Goal: Communication & Community: Connect with others

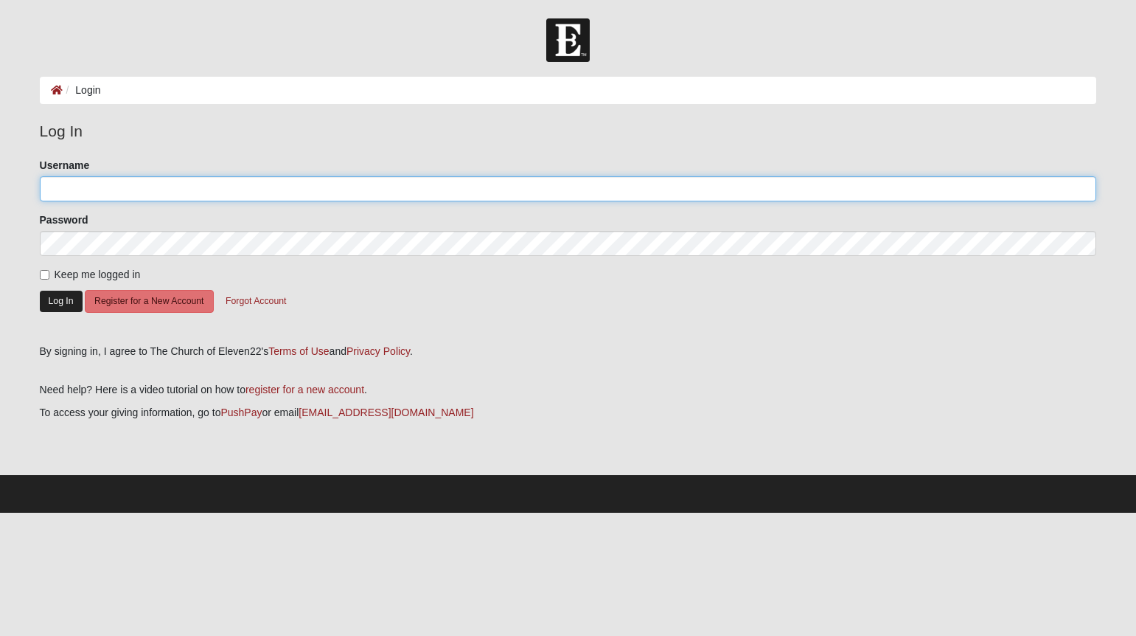
type input "[EMAIL_ADDRESS][DOMAIN_NAME]"
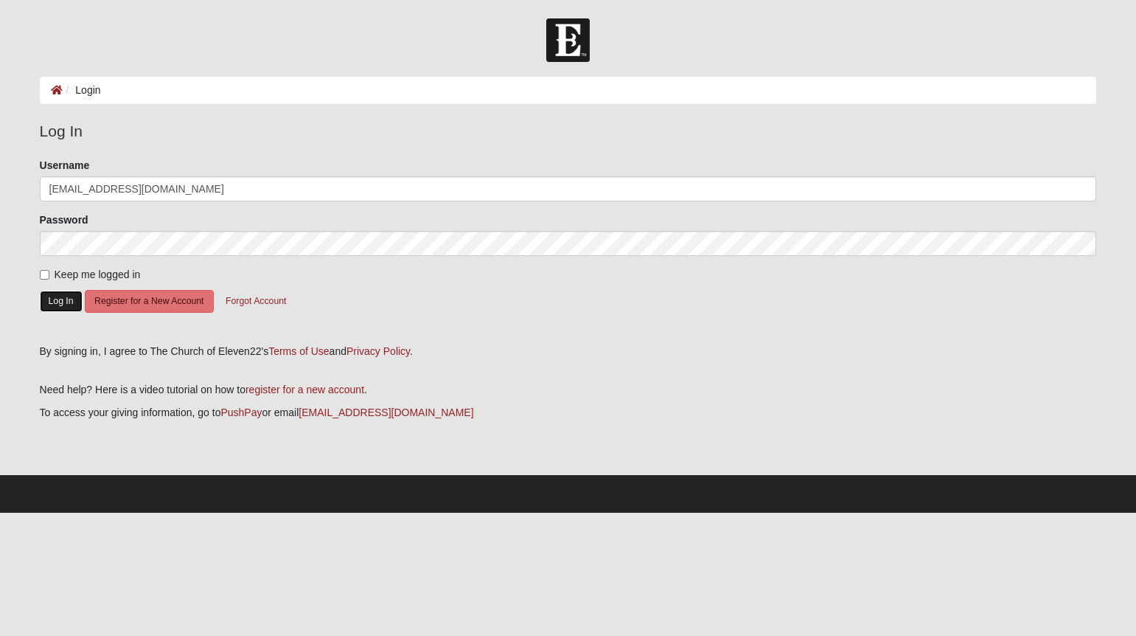
click at [60, 305] on button "Log In" at bounding box center [61, 300] width 43 height 21
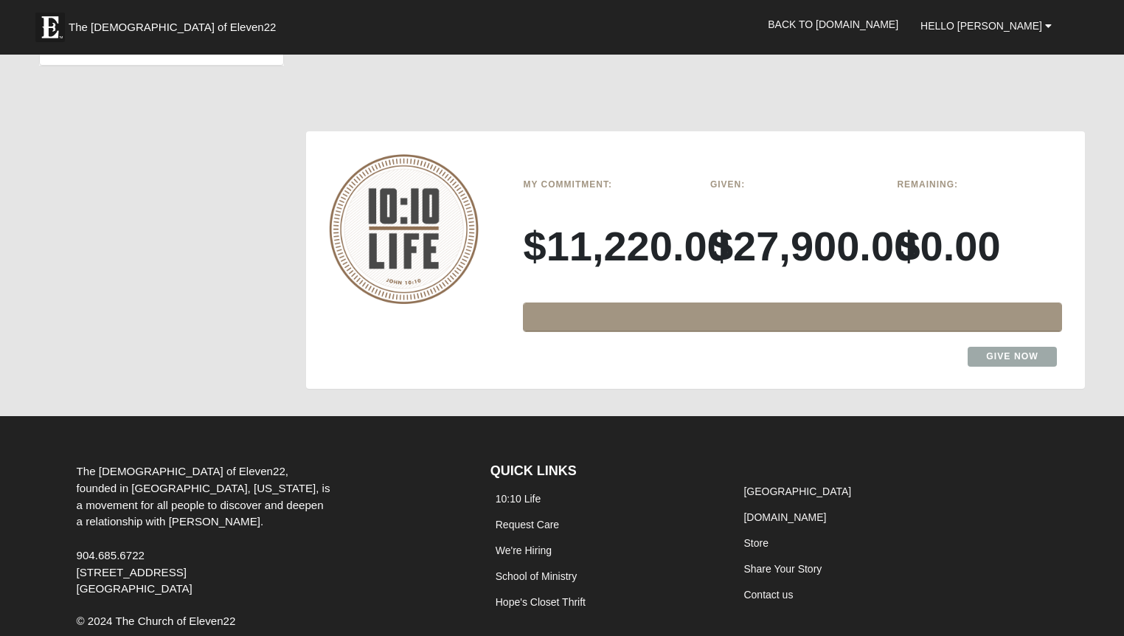
scroll to position [1271, 0]
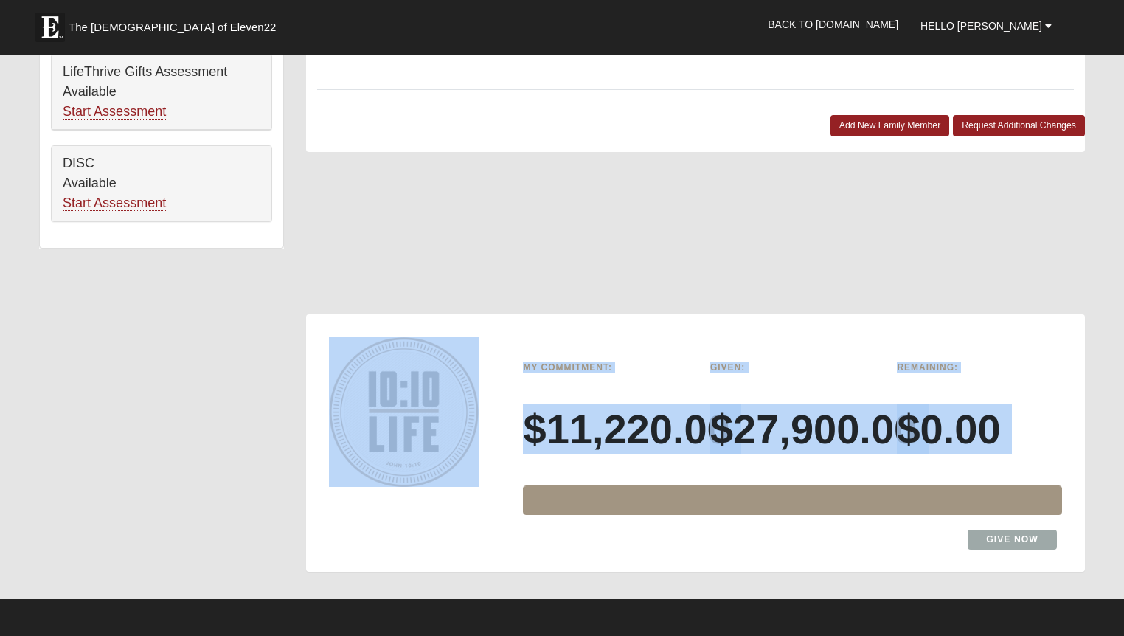
drag, startPoint x: 1118, startPoint y: 278, endPoint x: 1121, endPoint y: 156, distance: 122.4
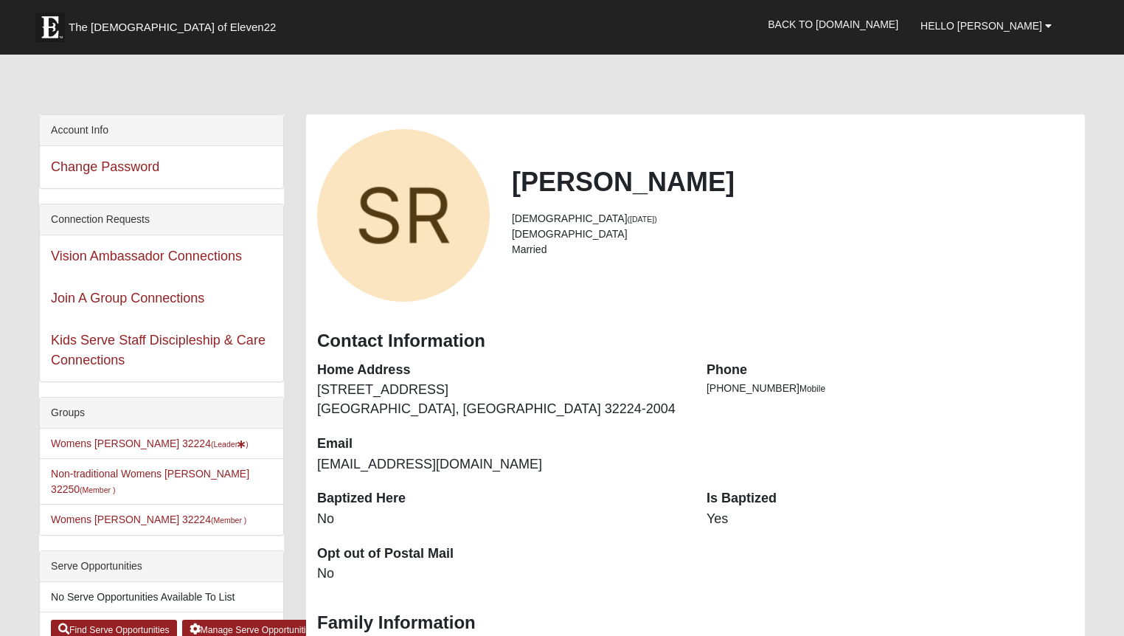
scroll to position [0, 0]
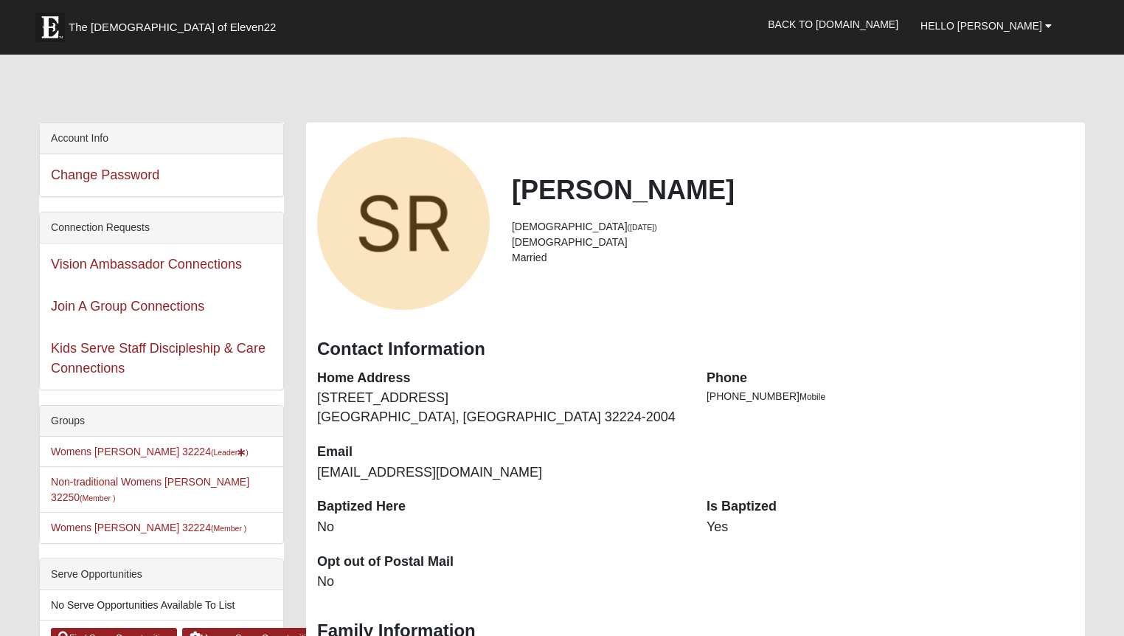
click at [63, 423] on div "Groups" at bounding box center [161, 421] width 243 height 31
click at [74, 445] on link "Womens [PERSON_NAME] 32224 (Leader )" at bounding box center [150, 451] width 198 height 12
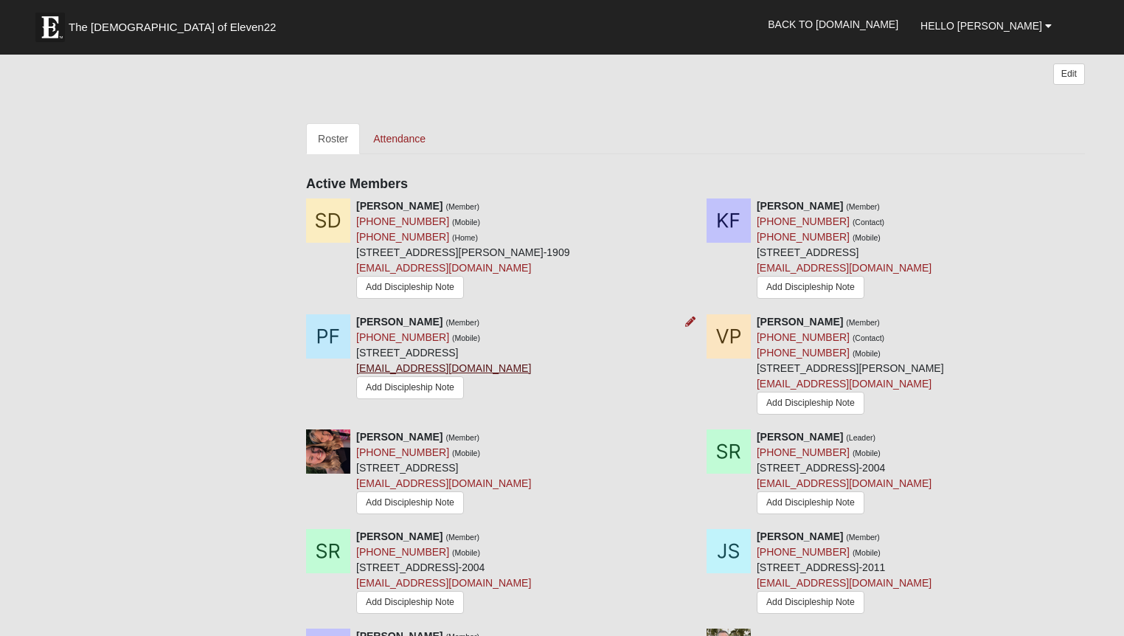
scroll to position [590, 0]
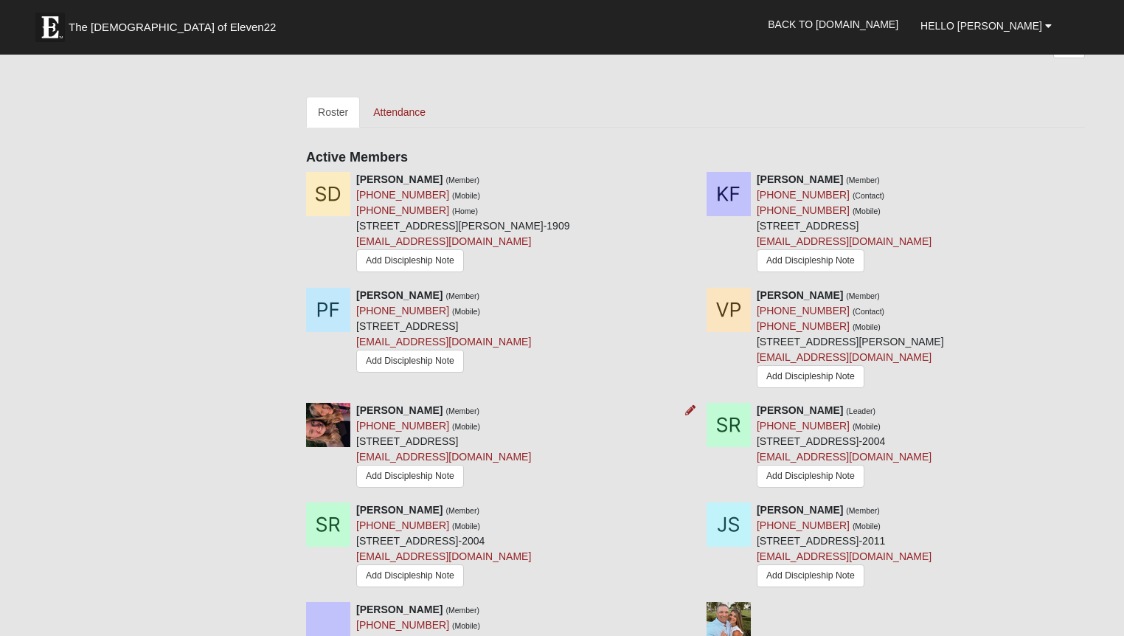
click at [436, 408] on div "Hailey Peterman (Member) (614) 832-0599 (Mobile) 3702 Wood Creek Ln Jacksonvill…" at bounding box center [443, 447] width 175 height 88
click at [391, 408] on strong "Hailey Peterman" at bounding box center [399, 410] width 86 height 12
drag, startPoint x: 391, startPoint y: 408, endPoint x: 439, endPoint y: 394, distance: 49.7
click at [428, 403] on div "Your communication preference: Email SMS Womens Rud 32224 A group of women who …" at bounding box center [695, 182] width 779 height 1299
click at [493, 397] on div "Peggy Fisette (Member) (904) 591-0594 (Mobile) 3818 Open Creek Ct Jacksonville,…" at bounding box center [695, 345] width 801 height 115
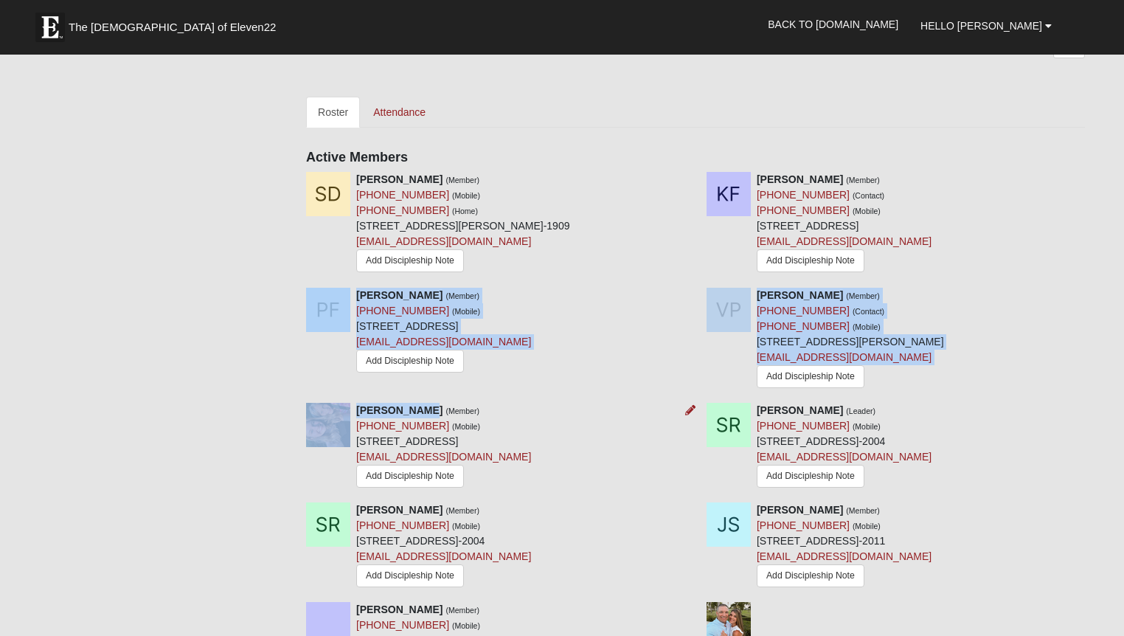
drag, startPoint x: 383, startPoint y: 402, endPoint x: 419, endPoint y: 410, distance: 36.3
click at [419, 410] on div "Your communication preference: Email SMS Womens Rud 32224 A group of women who …" at bounding box center [695, 182] width 779 height 1299
click at [419, 410] on strong "Hailey Peterman" at bounding box center [399, 410] width 86 height 12
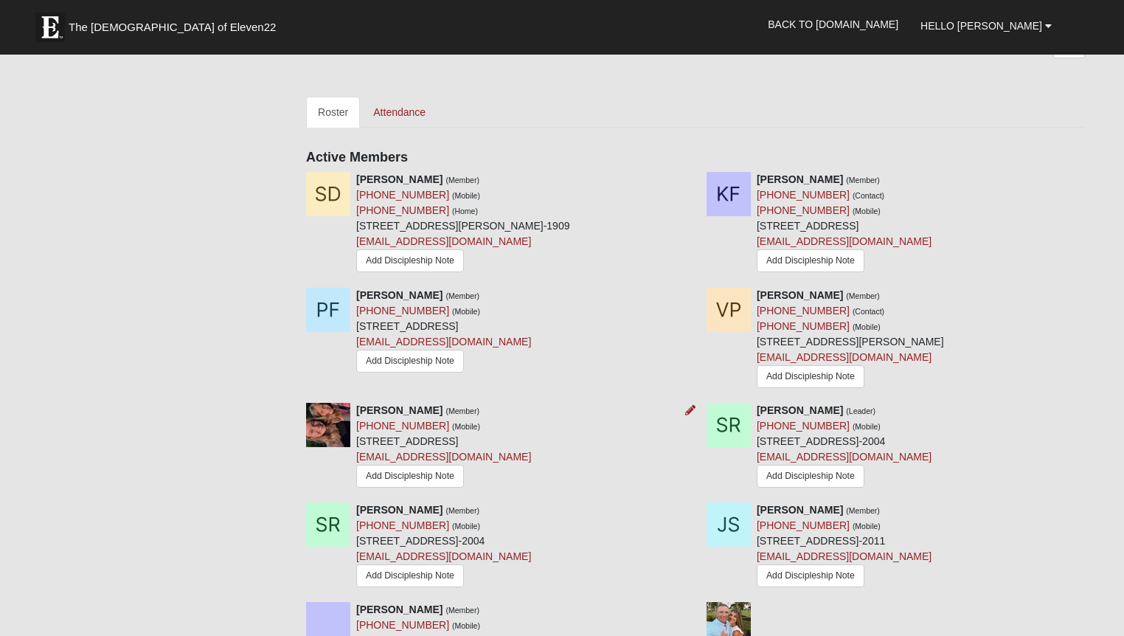
drag, startPoint x: 436, startPoint y: 406, endPoint x: 414, endPoint y: 405, distance: 21.4
click at [417, 403] on div "Your communication preference: Email SMS Womens Rud 32224 A group of women who …" at bounding box center [695, 182] width 779 height 1299
click at [540, 394] on div "Peggy Fisette (Member) (904) 591-0594 (Mobile) 3818 Open Creek Ct Jacksonville,…" at bounding box center [695, 345] width 801 height 115
click at [379, 441] on div "Hailey Peterman (Member) (614) 832-0599 (Mobile) 3702 Wood Creek Ln Jacksonvill…" at bounding box center [443, 447] width 175 height 88
click at [341, 113] on link "Roster" at bounding box center [333, 112] width 54 height 31
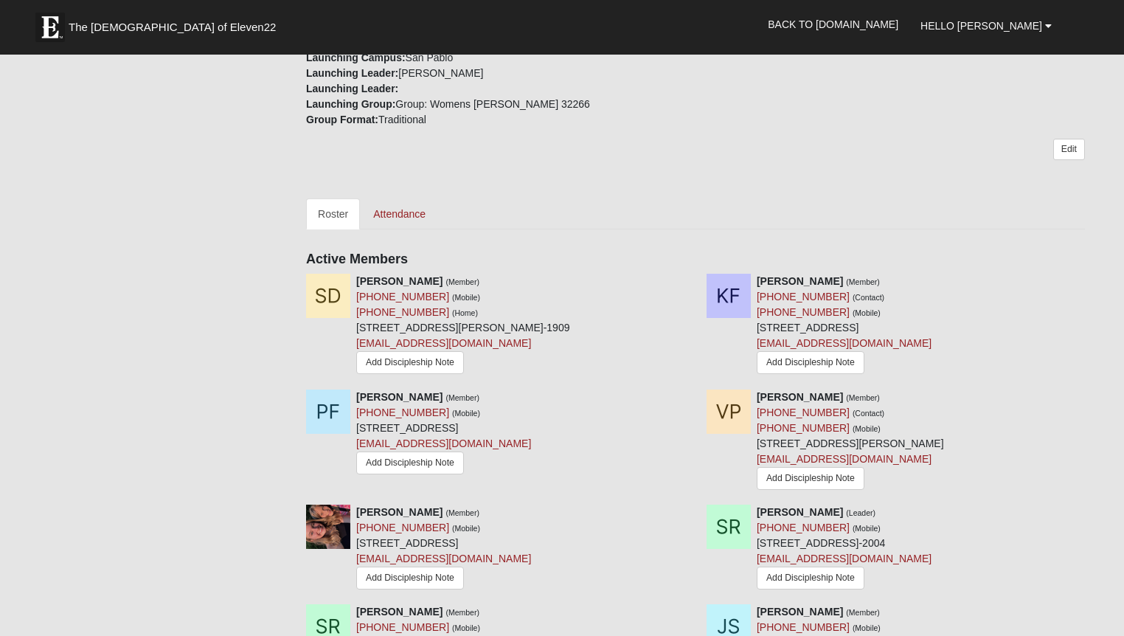
scroll to position [516, 0]
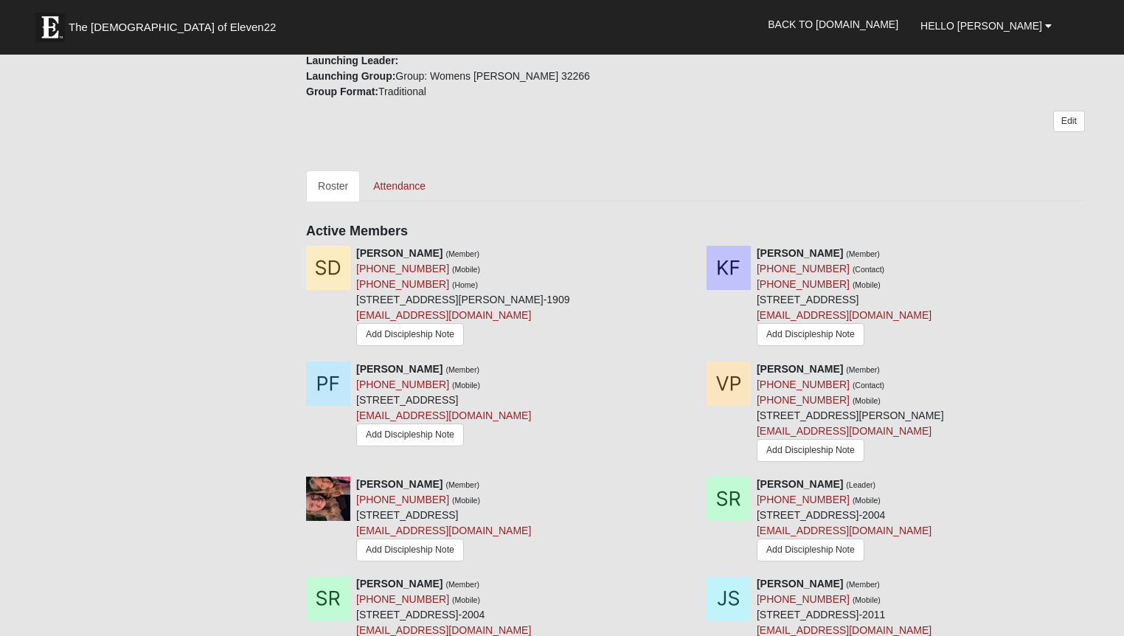
click at [436, 474] on div "Peggy Fisette (Member) (904) 591-0594 (Mobile) 3818 Open Creek Ct Jacksonville,…" at bounding box center [695, 418] width 801 height 115
click at [424, 483] on strong "Hailey Peterman" at bounding box center [399, 484] width 86 height 12
drag, startPoint x: 434, startPoint y: 485, endPoint x: 406, endPoint y: 476, distance: 30.3
click at [406, 476] on div "Your communication preference: Email SMS Womens Rud 32224 A group of women who …" at bounding box center [695, 256] width 779 height 1299
click at [531, 467] on div "Peggy Fisette (Member) (904) 591-0594 (Mobile) 3818 Open Creek Ct Jacksonville,…" at bounding box center [695, 418] width 801 height 115
